Goal: Task Accomplishment & Management: Manage account settings

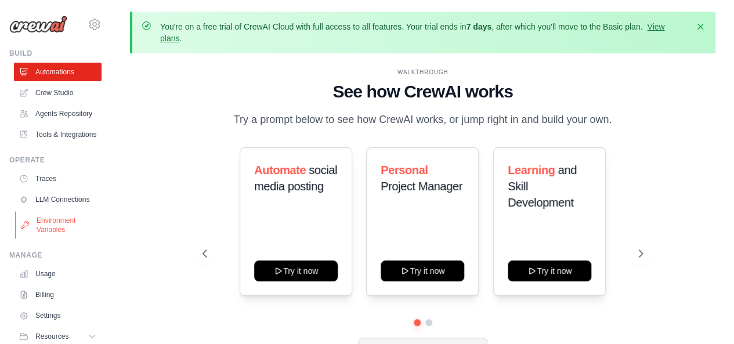
click at [64, 239] on link "Environment Variables" at bounding box center [59, 225] width 88 height 28
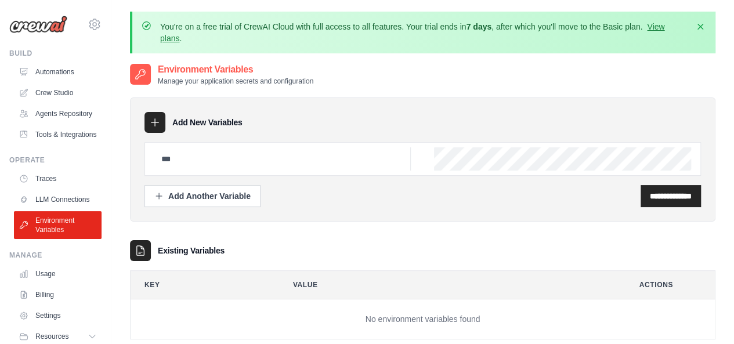
click at [156, 122] on icon at bounding box center [155, 123] width 12 height 12
